Goal: Find specific page/section: Find specific page/section

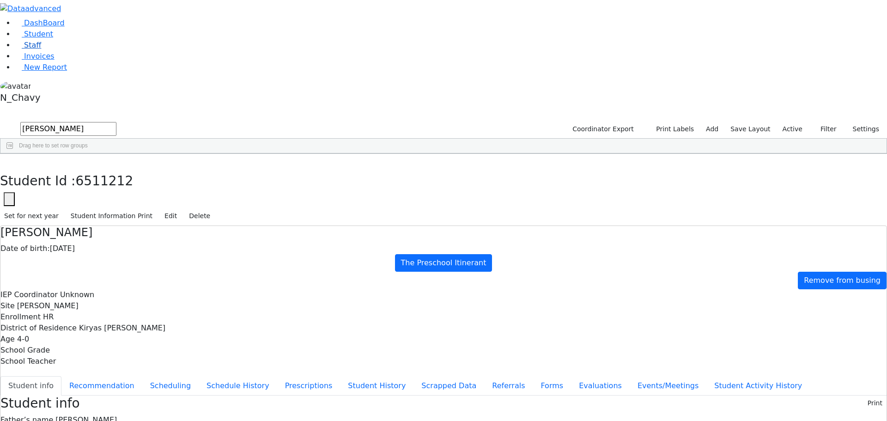
scroll to position [44, 0]
click at [41, 49] on link "Staff" at bounding box center [28, 45] width 26 height 9
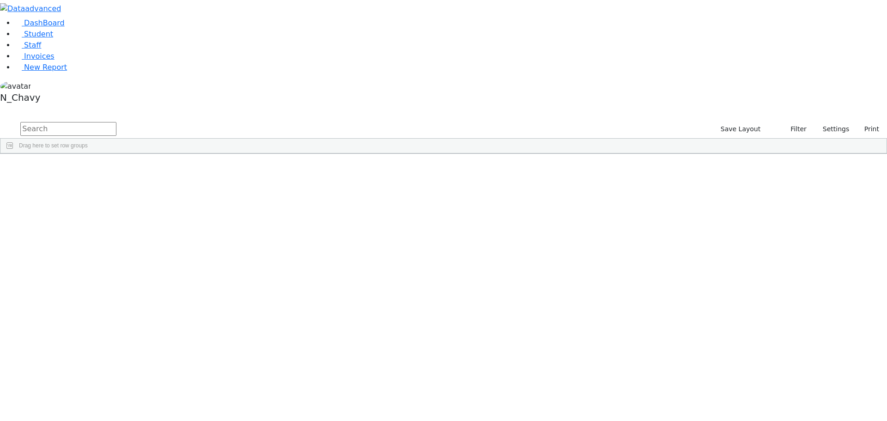
click at [116, 122] on input "text" at bounding box center [68, 129] width 96 height 14
click at [116, 122] on input "jackn" at bounding box center [68, 129] width 96 height 14
click at [116, 122] on input "tam" at bounding box center [68, 129] width 96 height 14
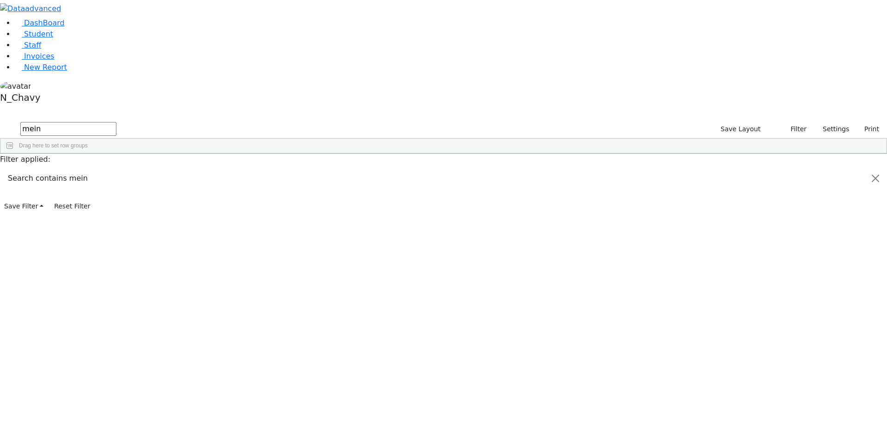
type input "mein"
